Goal: Information Seeking & Learning: Learn about a topic

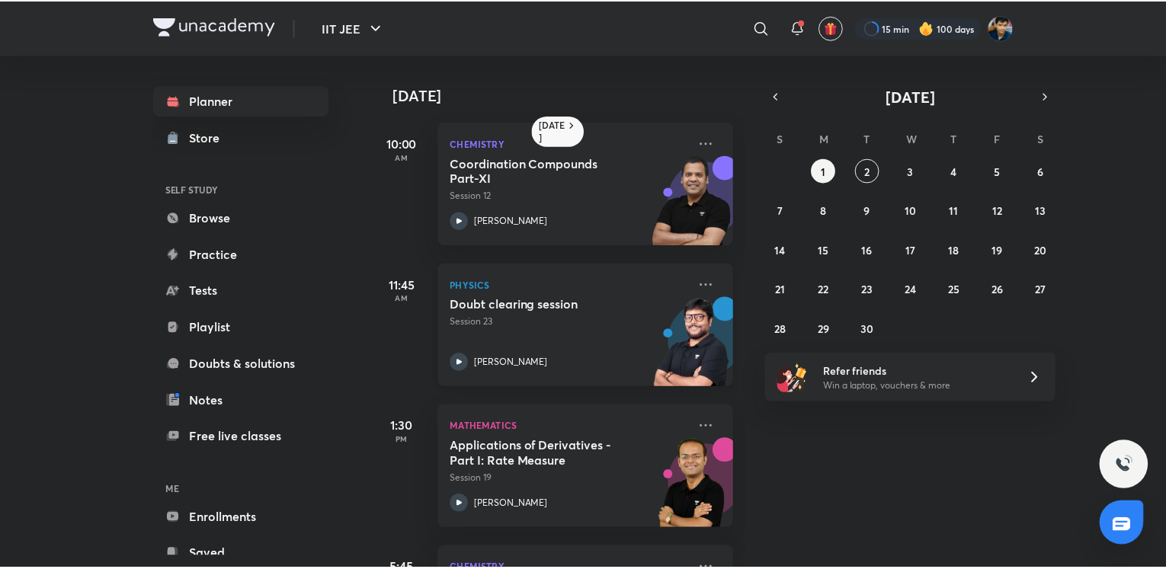
scroll to position [125, 0]
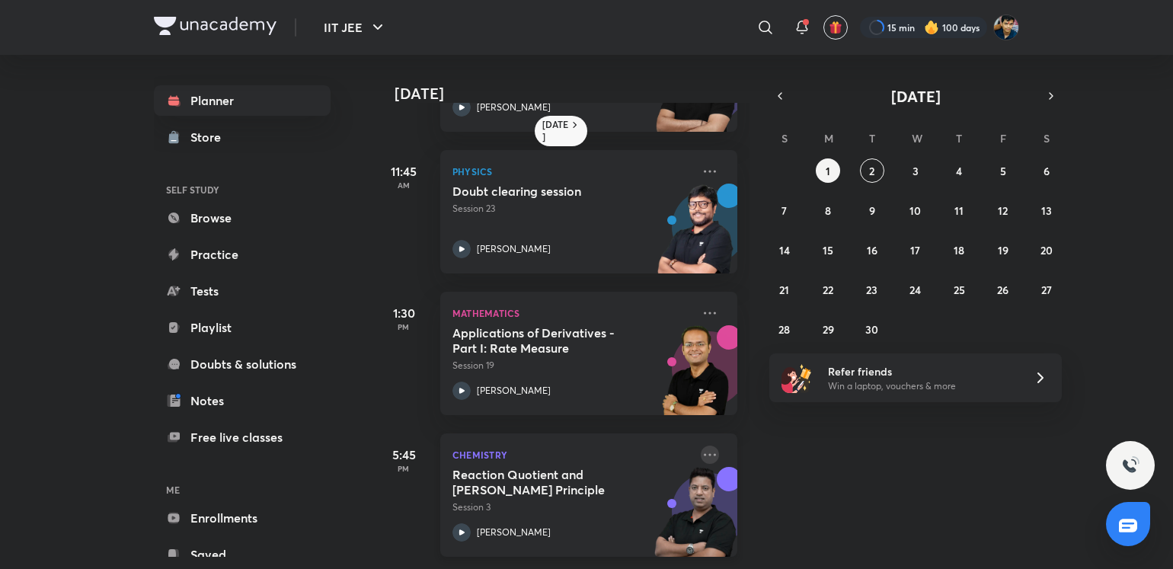
click at [704, 453] on icon at bounding box center [710, 454] width 12 height 2
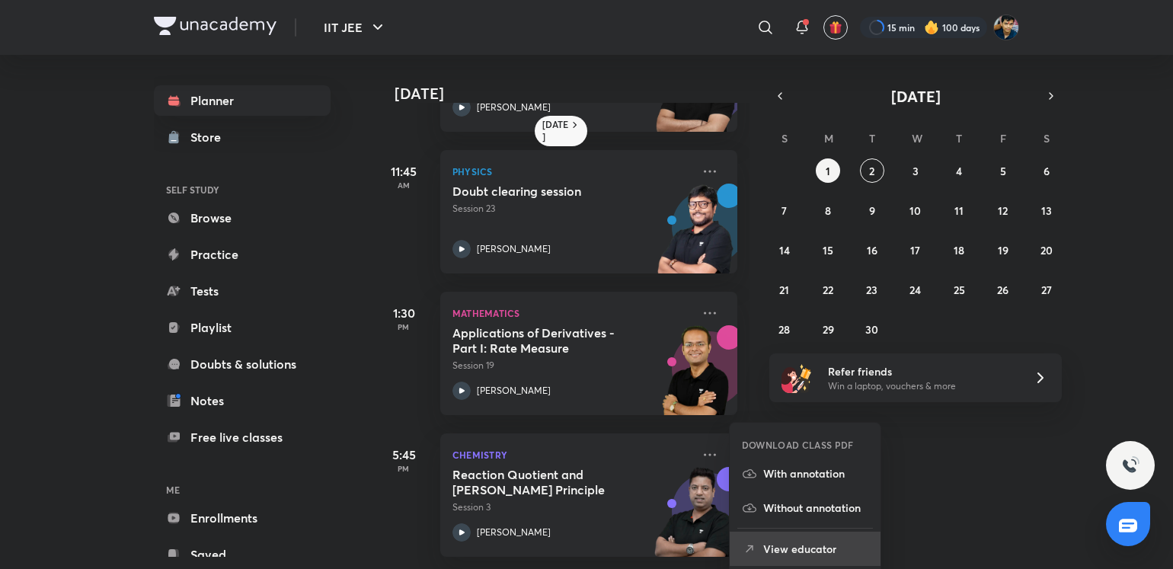
click at [764, 542] on p "View educator" at bounding box center [815, 549] width 105 height 16
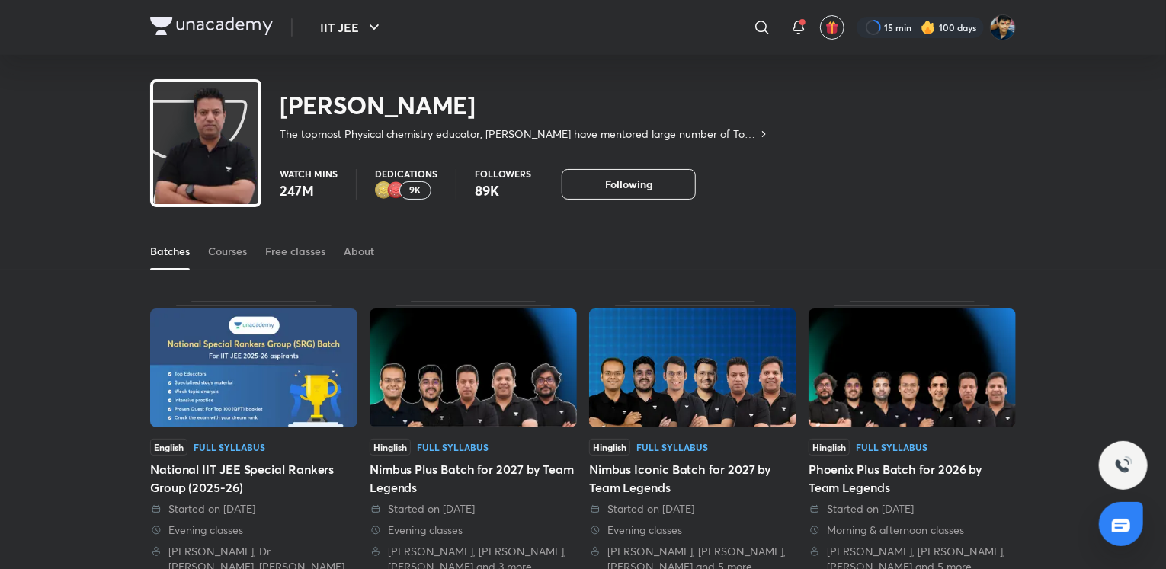
click at [250, 242] on div "Batches Courses Free classes About" at bounding box center [582, 251] width 865 height 37
click at [231, 249] on div "Courses" at bounding box center [227, 251] width 39 height 15
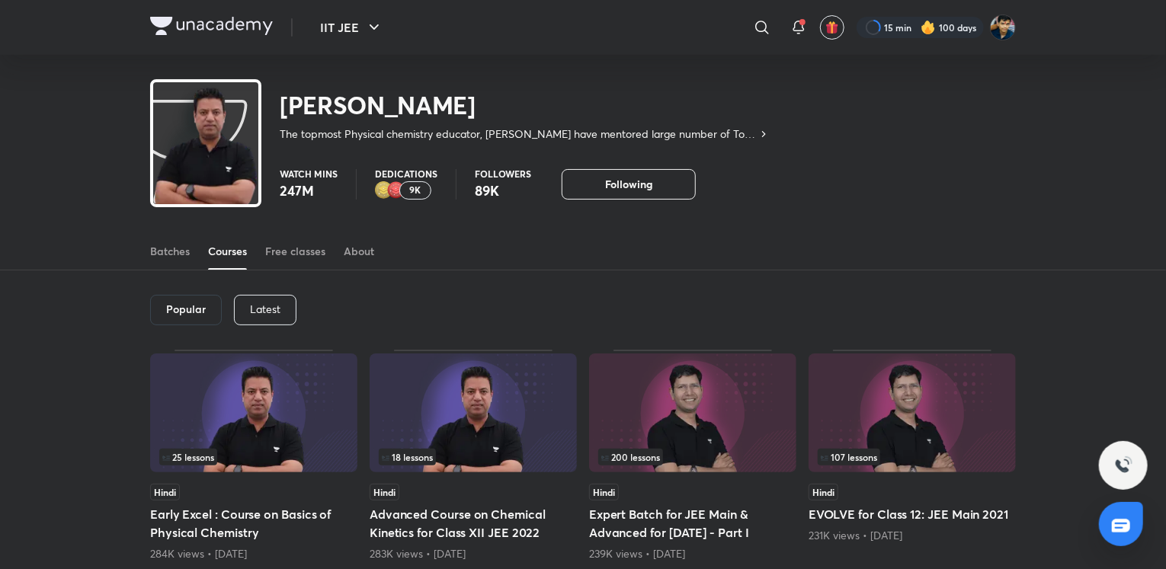
click at [262, 315] on p "Latest" at bounding box center [265, 309] width 30 height 12
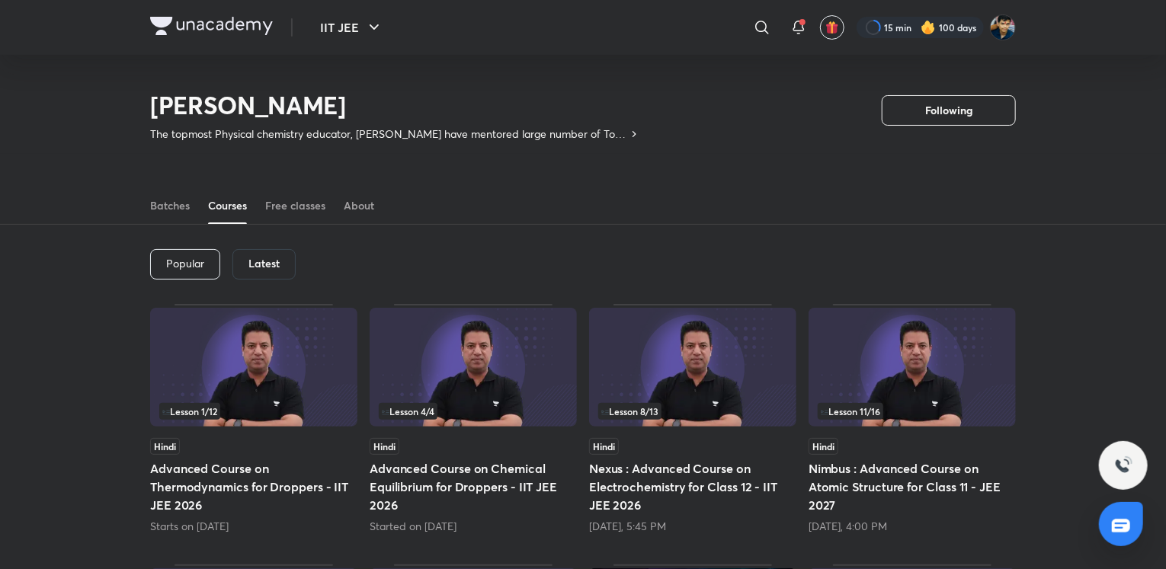
scroll to position [91, 0]
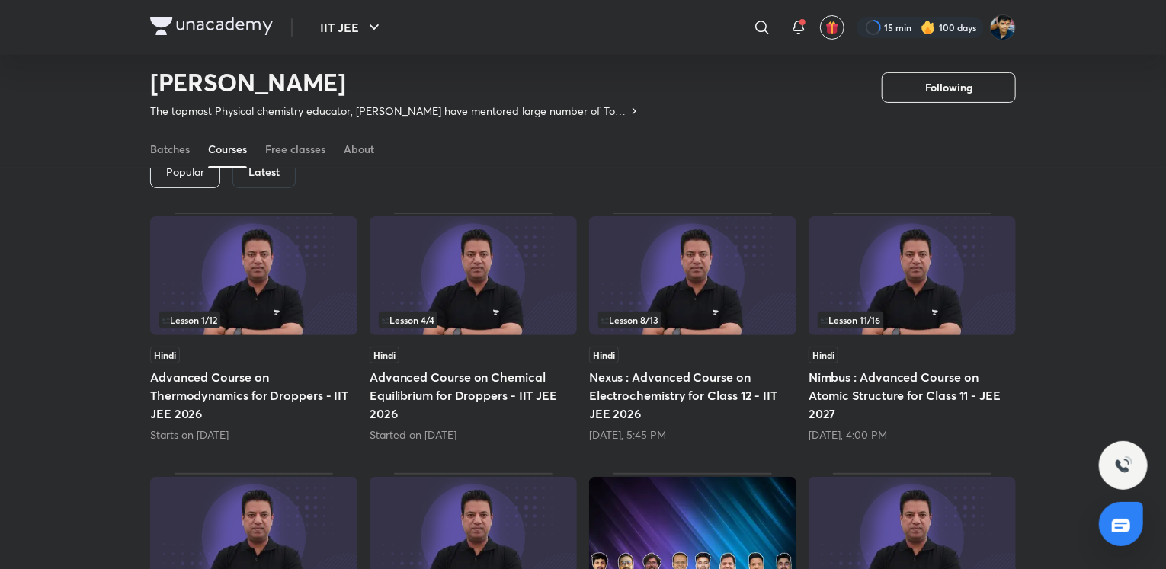
click at [534, 349] on div "Hindi" at bounding box center [473, 355] width 207 height 17
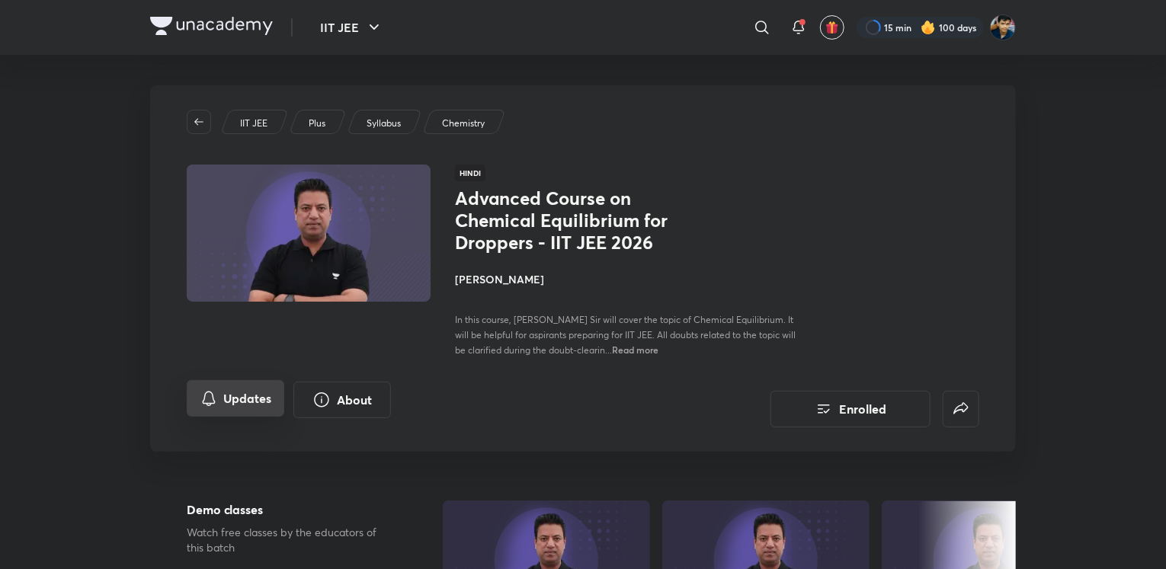
click at [258, 394] on button "Updates" at bounding box center [236, 398] width 98 height 37
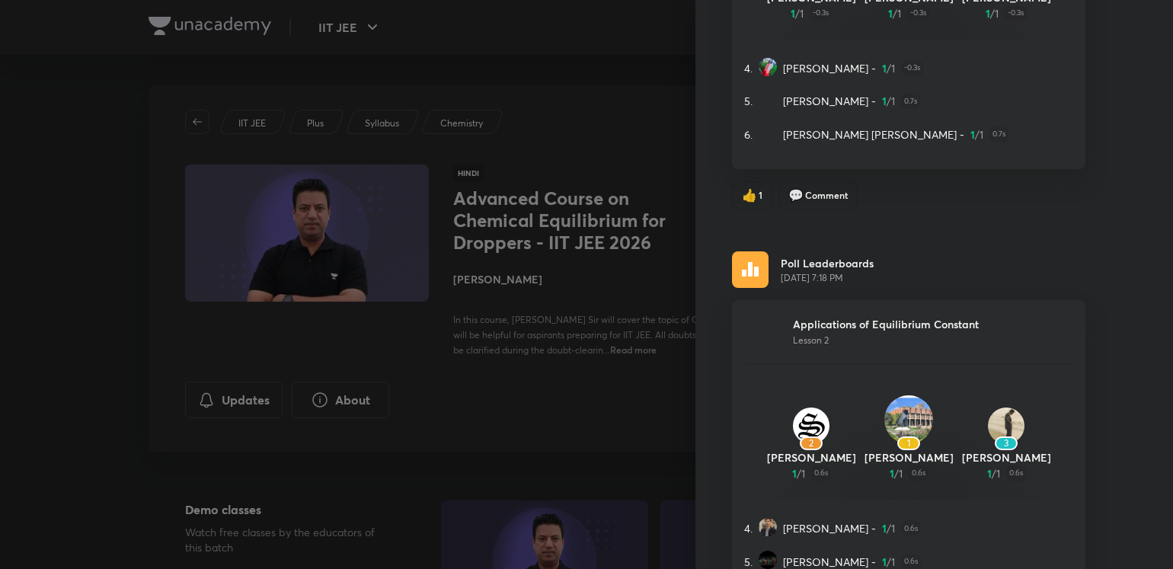
scroll to position [1025, 0]
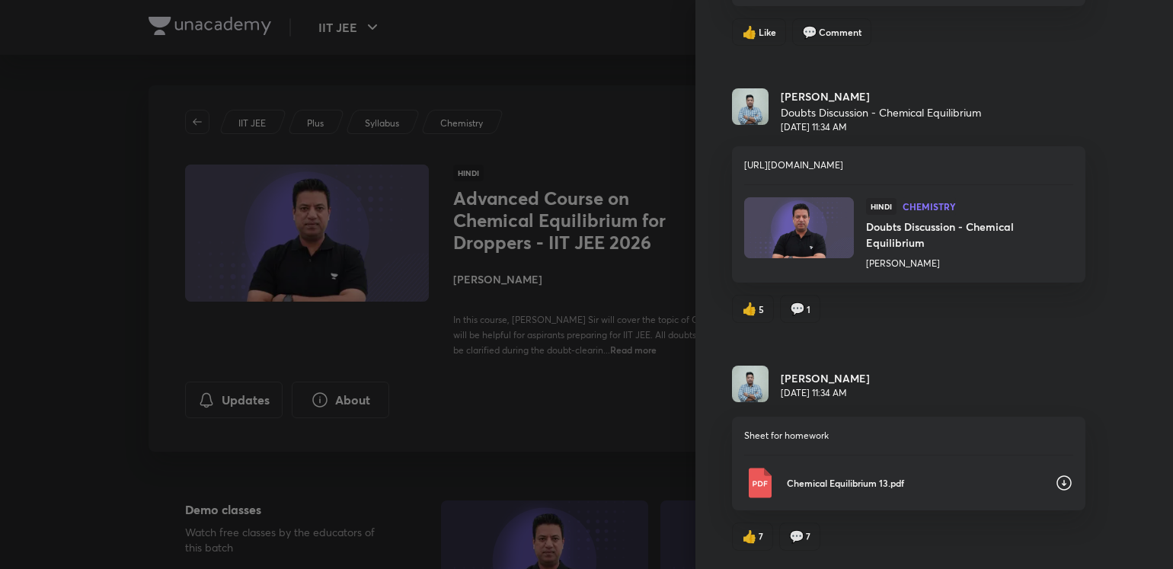
click at [874, 482] on p "Chemical Equilibrium 13.pdf" at bounding box center [915, 483] width 256 height 14
